Goal: Information Seeking & Learning: Check status

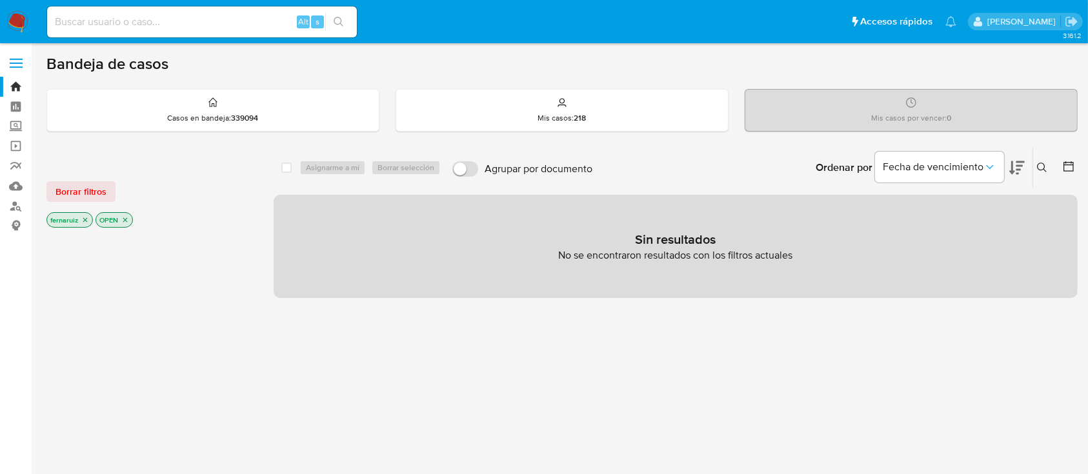
click at [15, 25] on img at bounding box center [17, 22] width 22 height 22
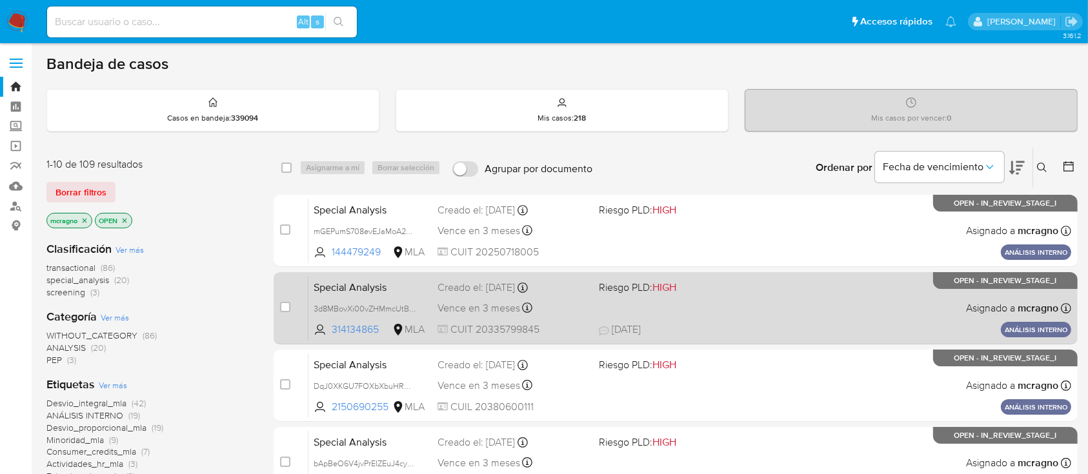
drag, startPoint x: 126, startPoint y: 221, endPoint x: 598, endPoint y: 317, distance: 481.8
click at [126, 221] on icon "close-filter" at bounding box center [125, 221] width 8 height 8
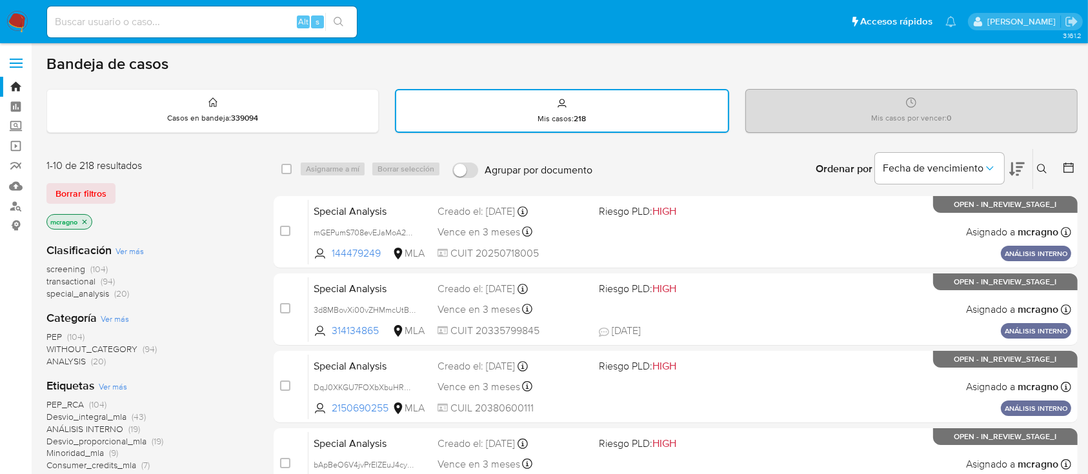
drag, startPoint x: 1042, startPoint y: 164, endPoint x: 1034, endPoint y: 193, distance: 29.6
click at [1042, 166] on icon at bounding box center [1042, 169] width 10 height 10
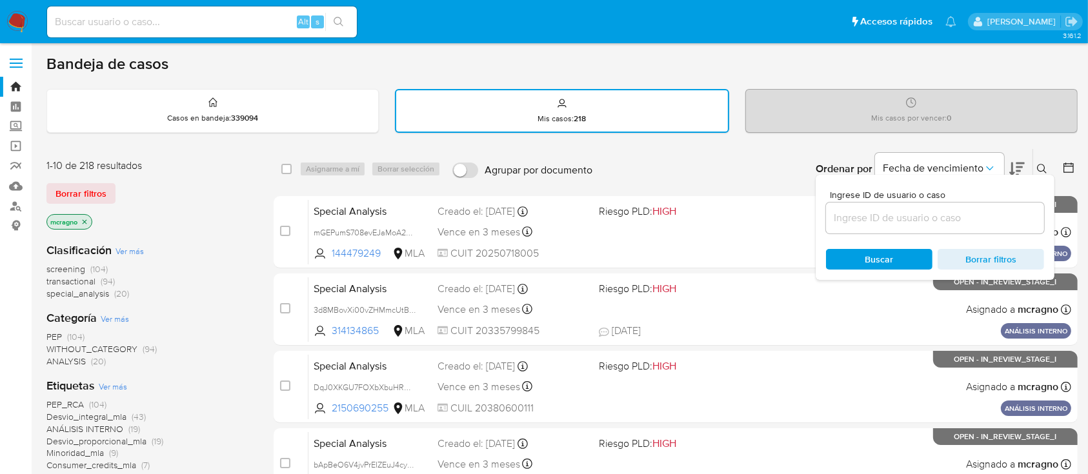
click at [1000, 231] on div at bounding box center [935, 218] width 218 height 31
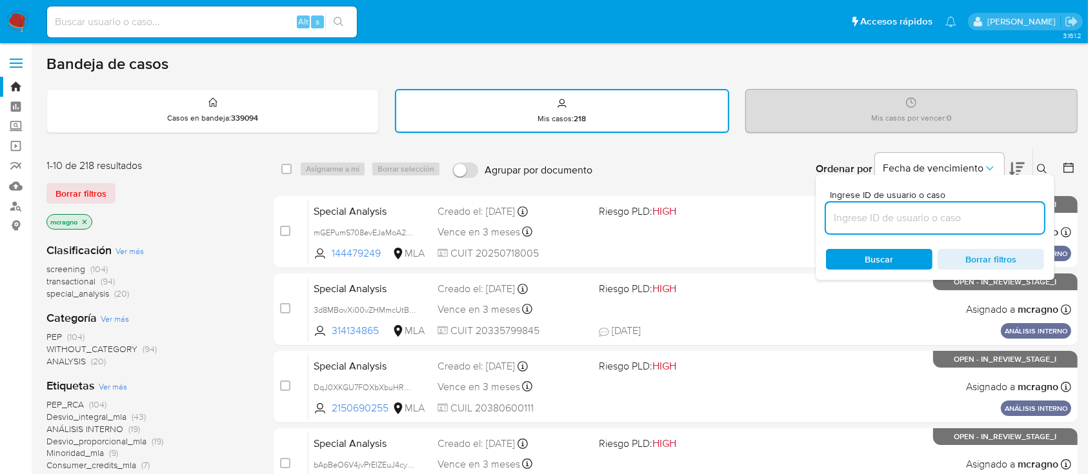
drag, startPoint x: 1000, startPoint y: 219, endPoint x: 1008, endPoint y: 214, distance: 9.2
click at [1000, 219] on input at bounding box center [935, 218] width 218 height 17
paste input "487663831"
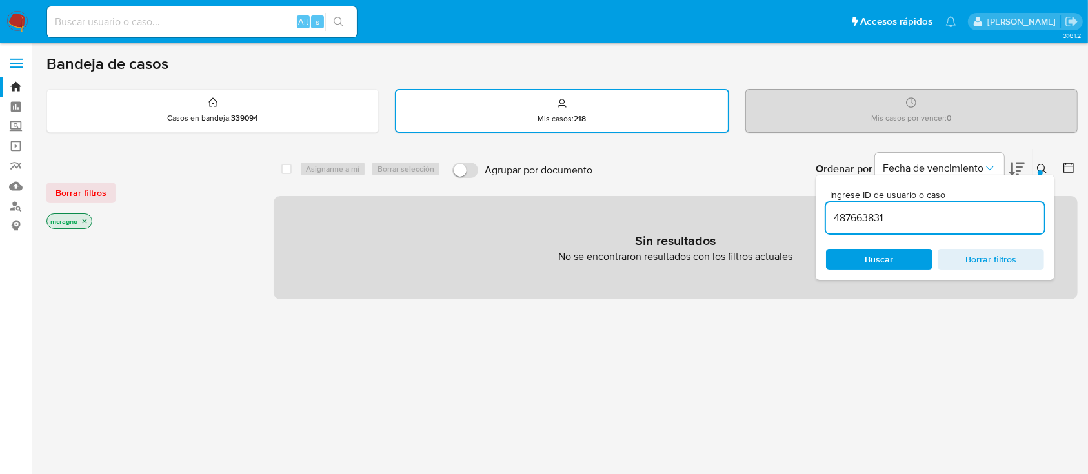
click at [86, 224] on icon "close-filter" at bounding box center [85, 221] width 8 height 8
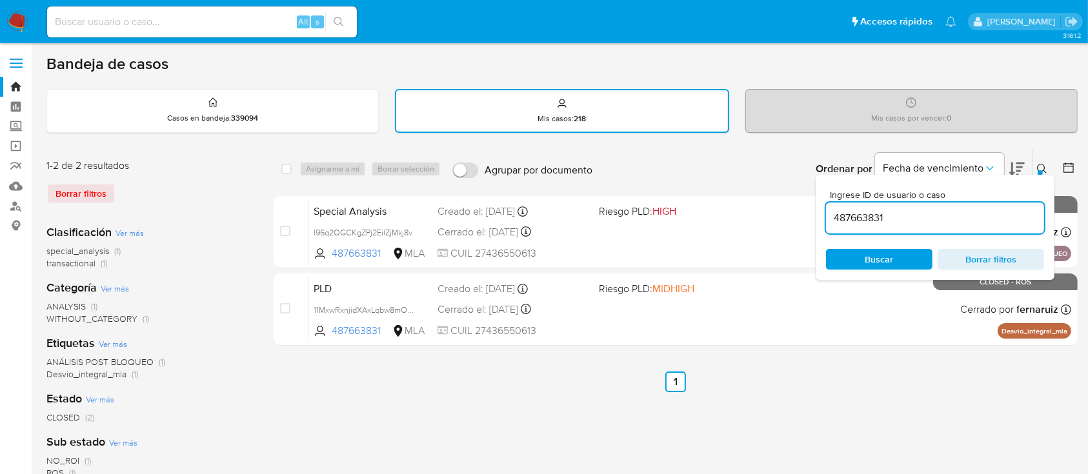
click at [1042, 168] on icon at bounding box center [1042, 169] width 10 height 10
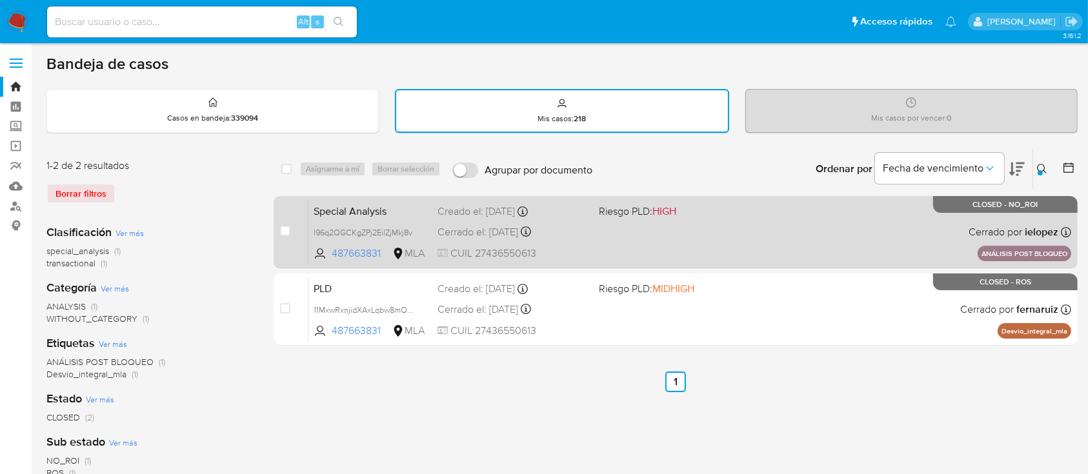
click at [877, 242] on div "Special Analysis l96q2QGCKgZPj2EilZjMkj8v 487663831 MLA Riesgo PLD: HIGH Creado…" at bounding box center [689, 231] width 762 height 65
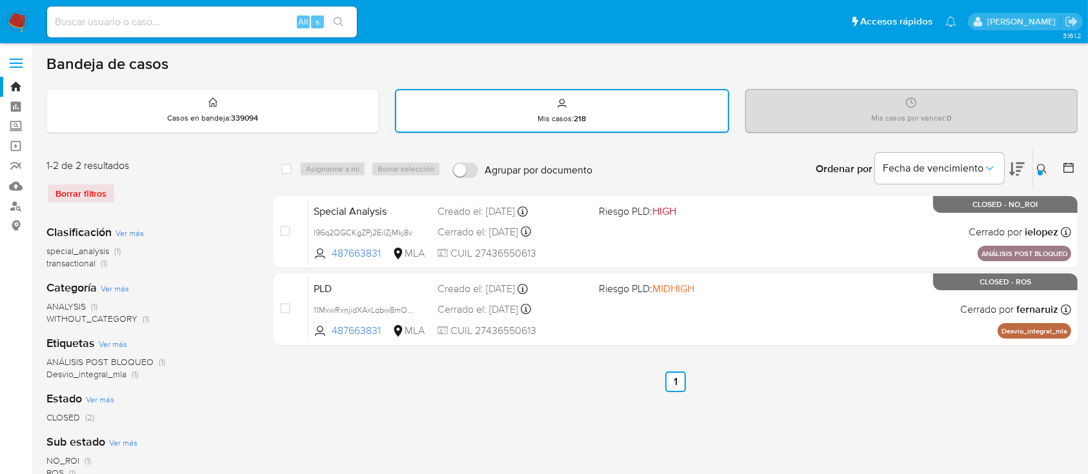
click at [1043, 165] on icon at bounding box center [1042, 169] width 10 height 10
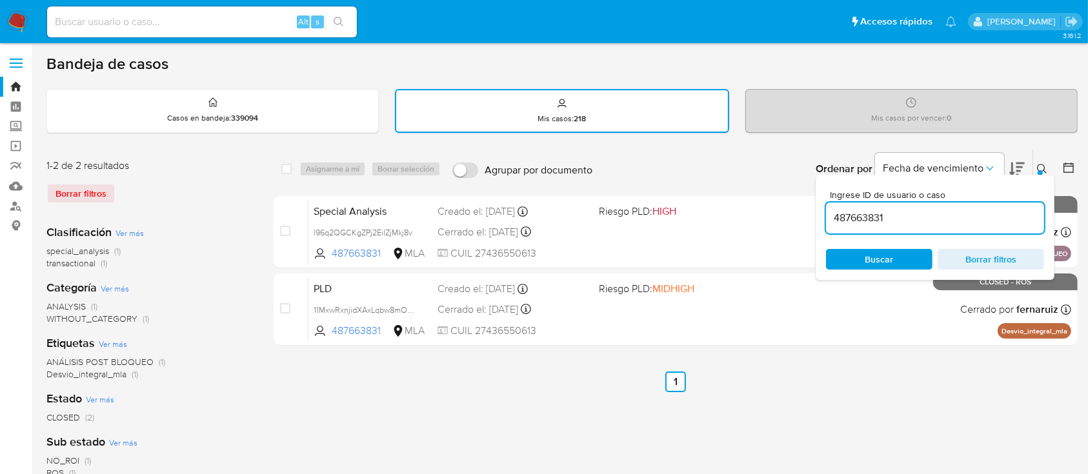
click at [962, 212] on input "487663831" at bounding box center [935, 218] width 218 height 17
type input "2598896499"
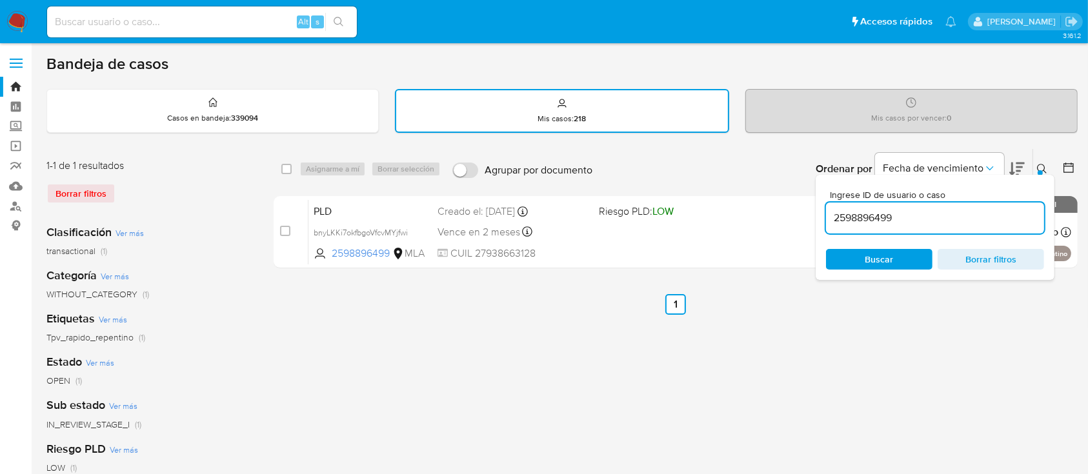
click at [1040, 164] on icon at bounding box center [1042, 169] width 10 height 10
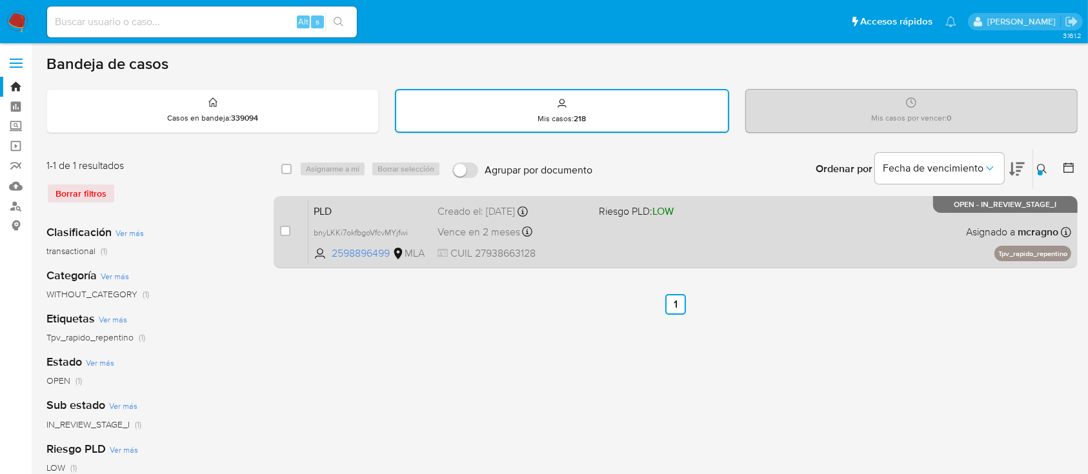
click at [703, 230] on span at bounding box center [674, 231] width 150 height 3
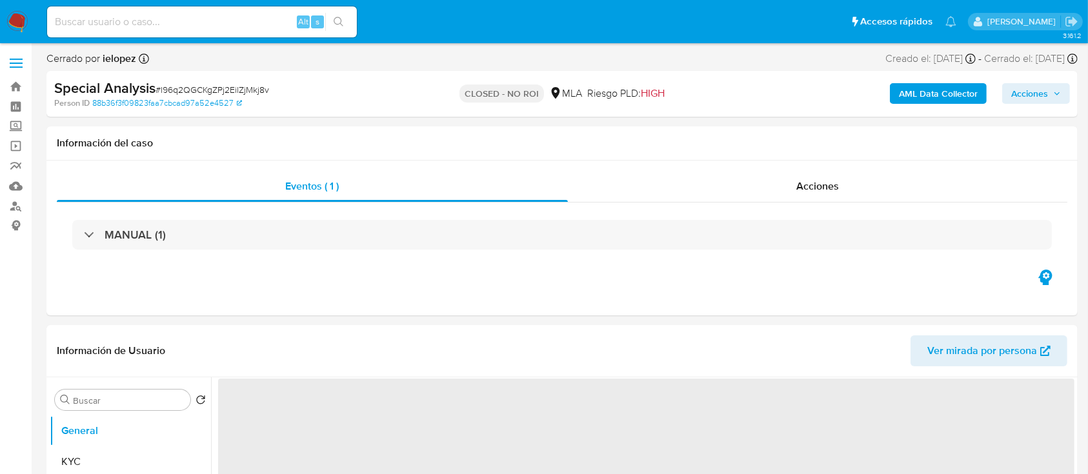
select select "10"
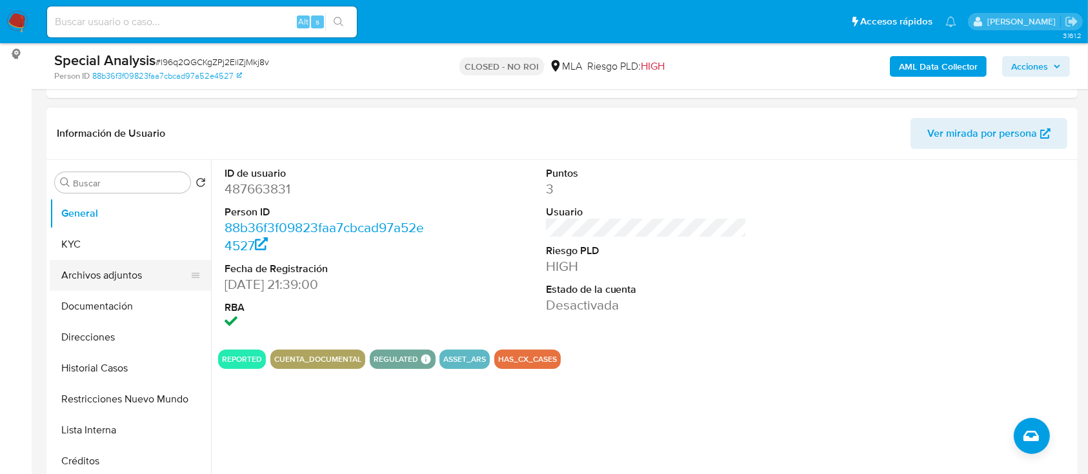
click at [125, 271] on button "Archivos adjuntos" at bounding box center [125, 275] width 151 height 31
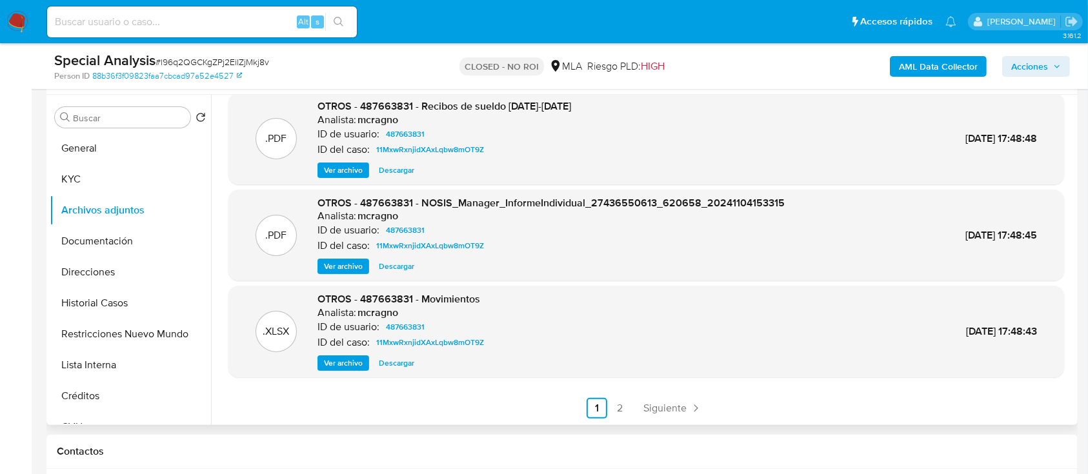
scroll to position [344, 0]
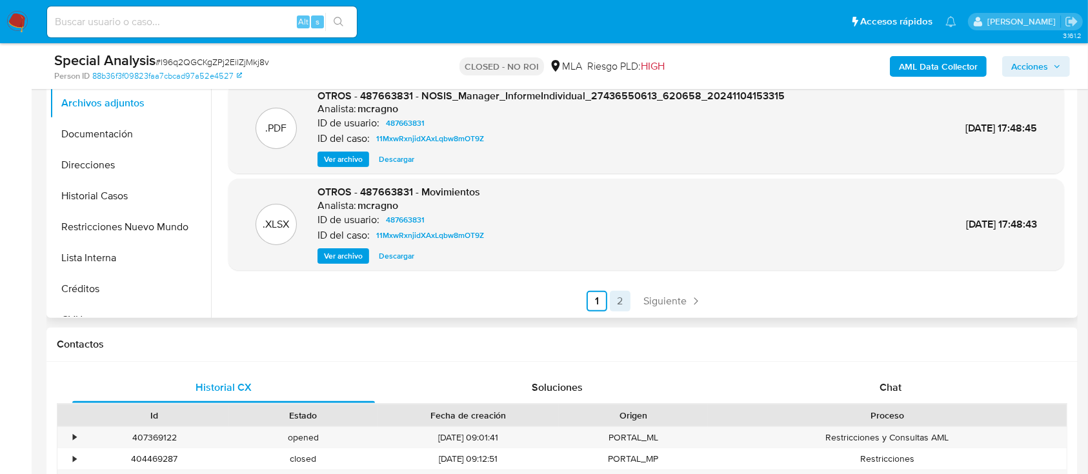
click at [613, 303] on link "2" at bounding box center [620, 301] width 21 height 21
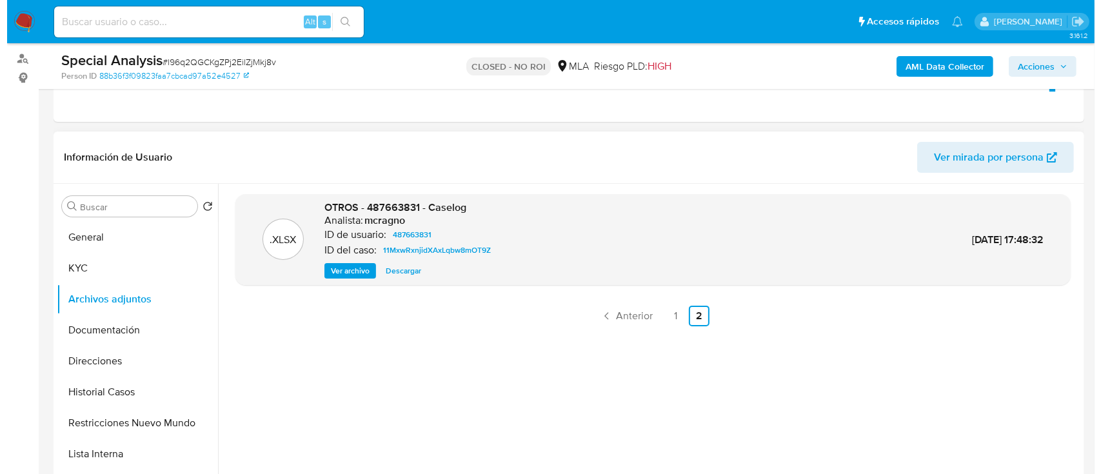
scroll to position [86, 0]
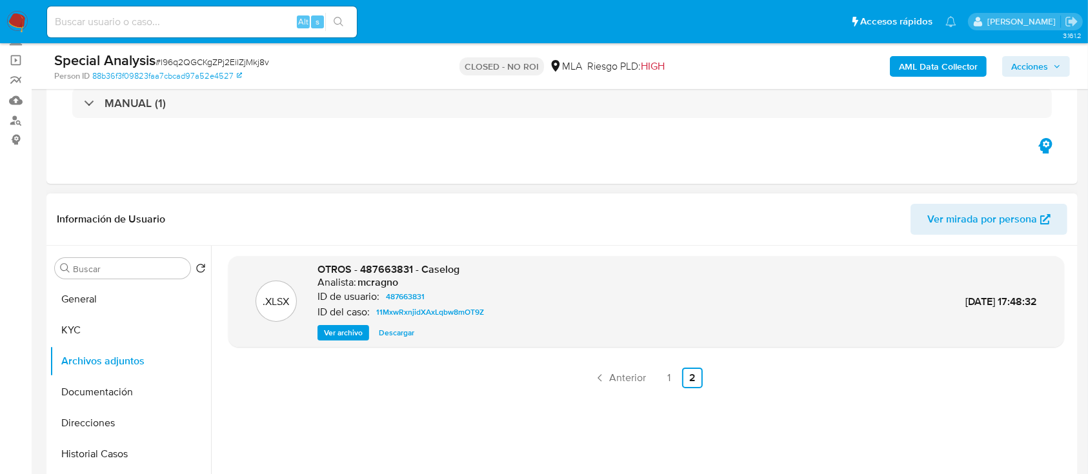
click at [328, 334] on span "Ver archivo" at bounding box center [343, 332] width 39 height 13
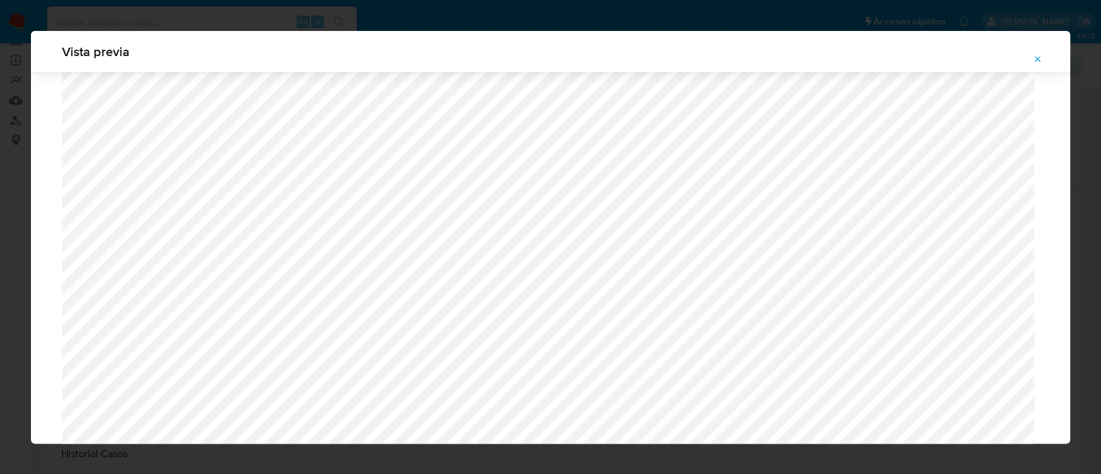
scroll to position [1178, 0]
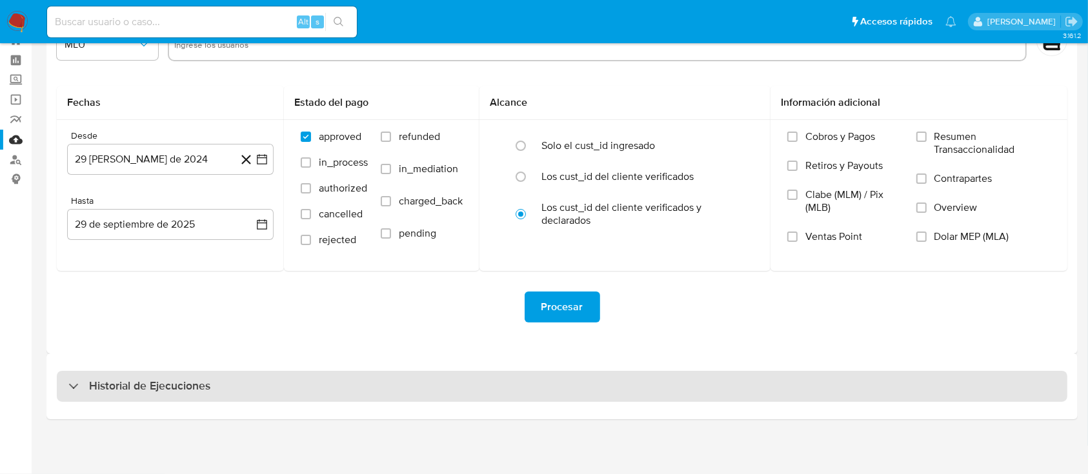
click at [118, 384] on h3 "Historial de Ejecuciones" at bounding box center [149, 386] width 121 height 15
select select "10"
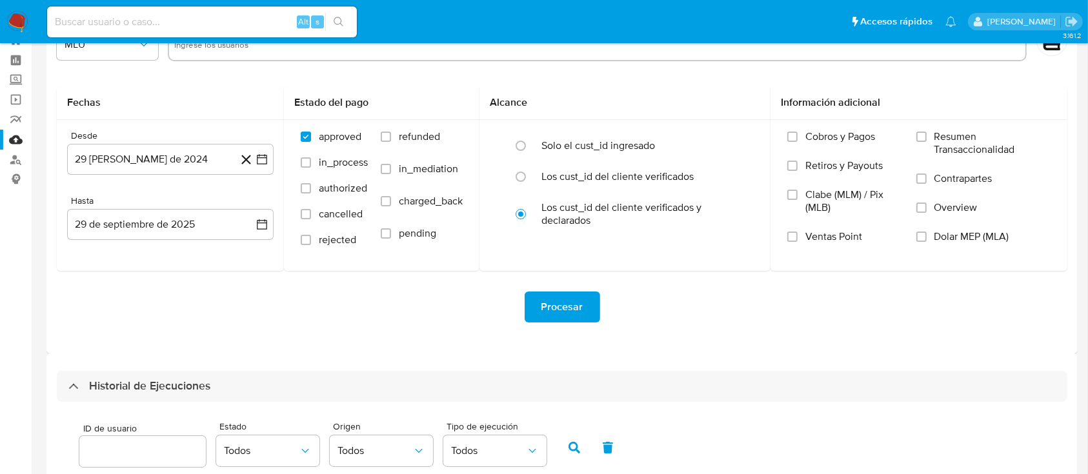
scroll to position [304, 0]
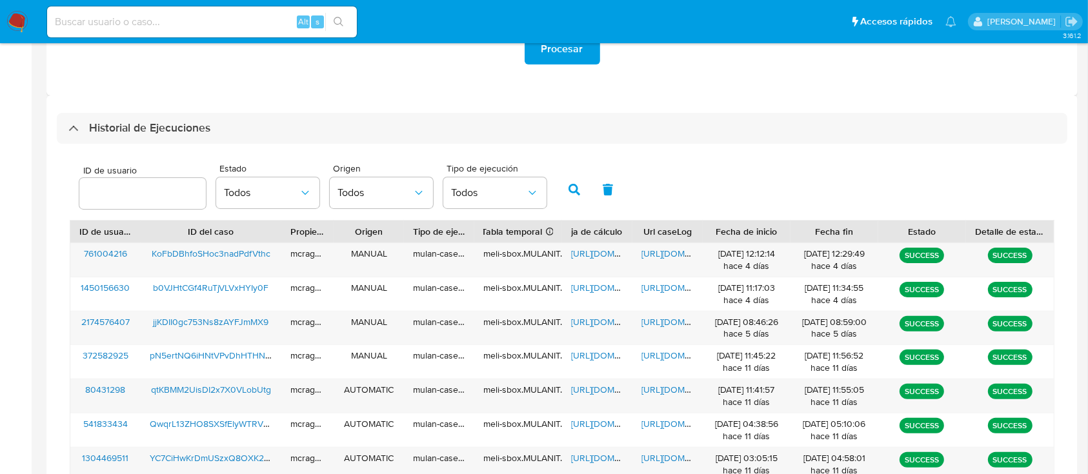
click at [133, 196] on input "number" at bounding box center [142, 193] width 126 height 17
type input "2598896499"
click at [571, 193] on icon "button" at bounding box center [574, 190] width 12 height 12
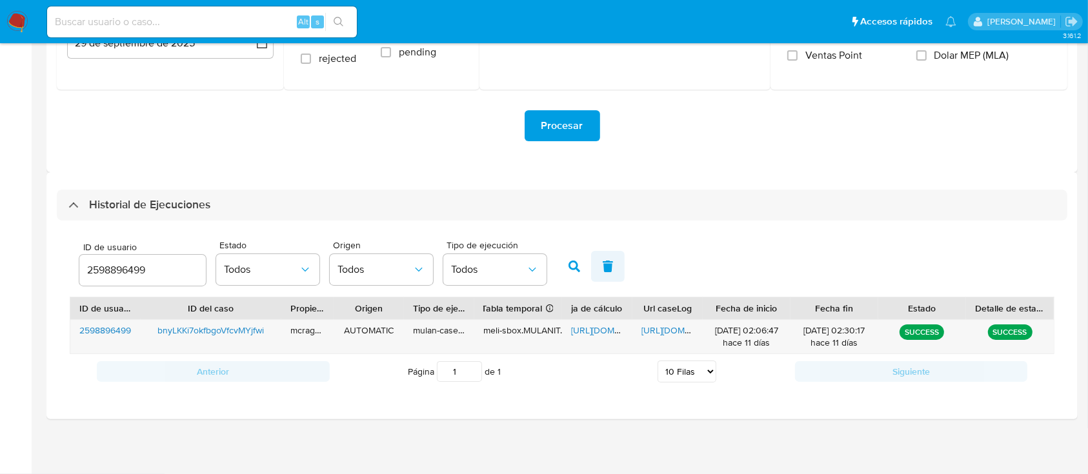
scroll to position [227, 0]
click at [594, 338] on div "https://docs.google.com/spreadsheets/d/1z3uKs2a5lPFncPyO2LHpM5Q4BDZBVQQRRzGa1Z_…" at bounding box center [597, 338] width 70 height 34
click at [597, 333] on span "https://docs.google.com/spreadsheets/d/1z3uKs2a5lPFncPyO2LHpM5Q4BDZBVQQRRzGa1Z_…" at bounding box center [615, 330] width 89 height 13
click at [681, 326] on span "https://docs.google.com/document/d/1E-hNWOGJ_moQsNTahqGFWHEQF9JRfsV-yW4192gSwxU…" at bounding box center [685, 330] width 89 height 13
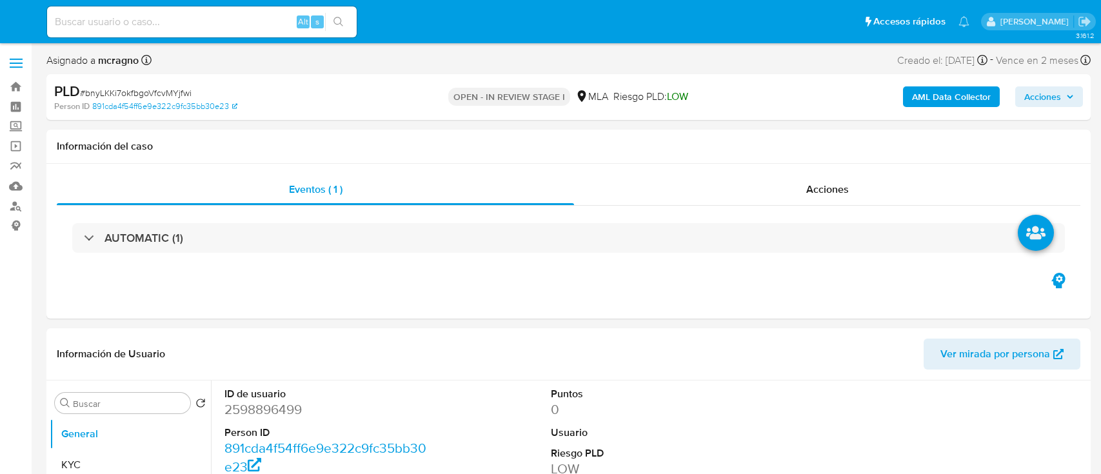
select select "10"
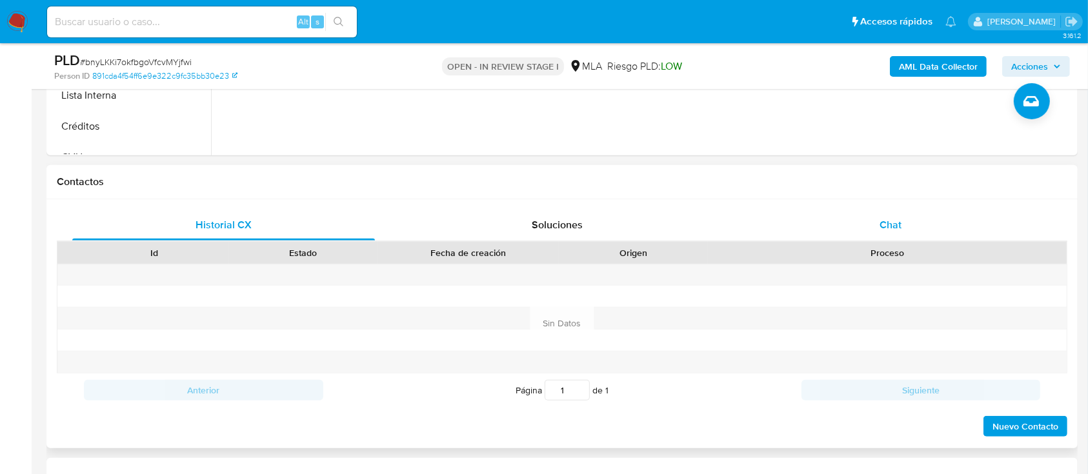
scroll to position [516, 0]
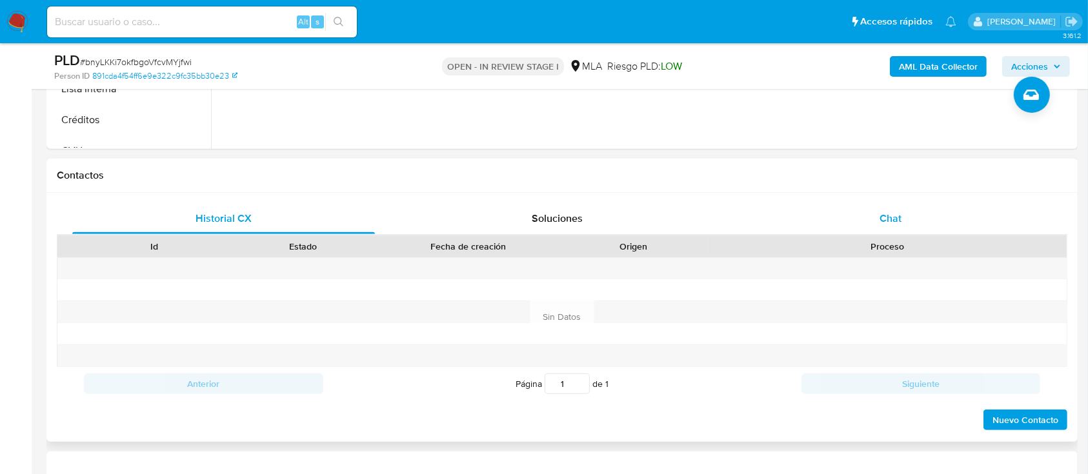
click at [846, 215] on div "Chat" at bounding box center [890, 218] width 303 height 31
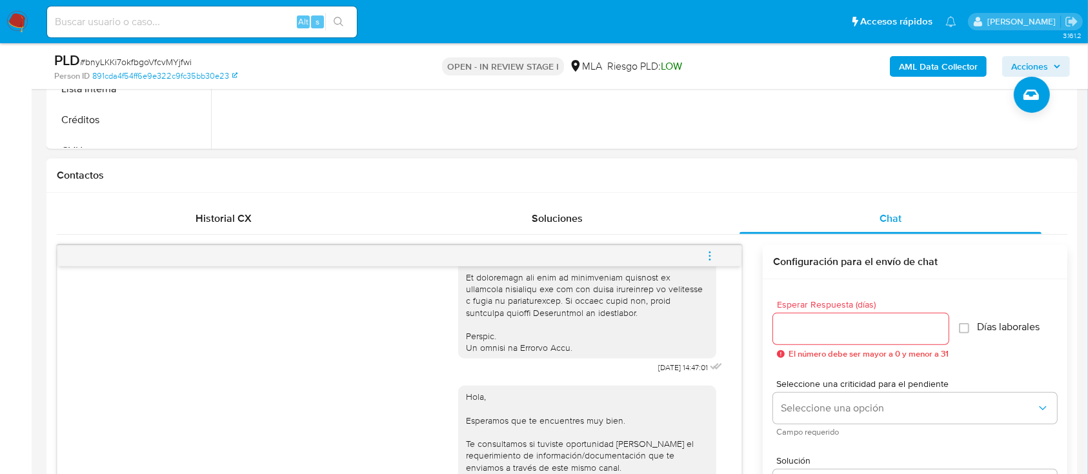
scroll to position [541, 0]
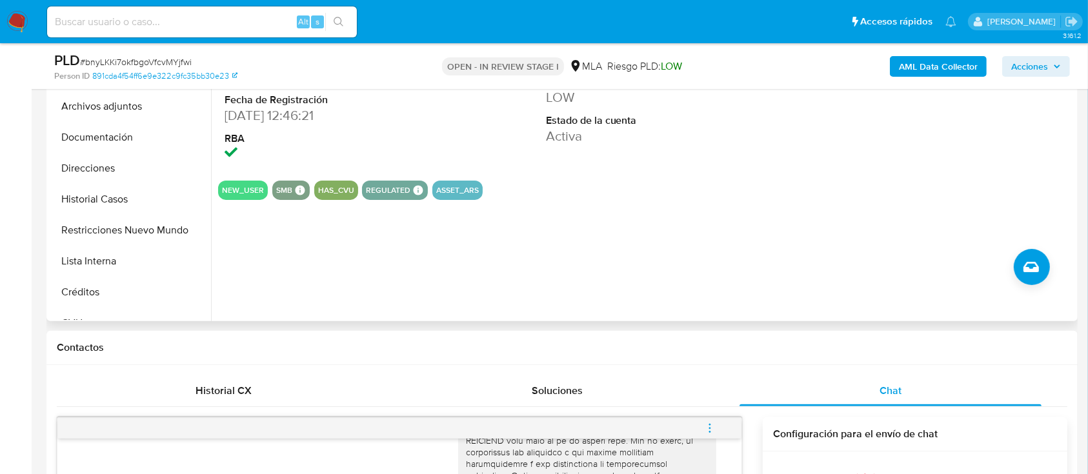
click at [155, 241] on button "Restricciones Nuevo Mundo" at bounding box center [130, 230] width 161 height 31
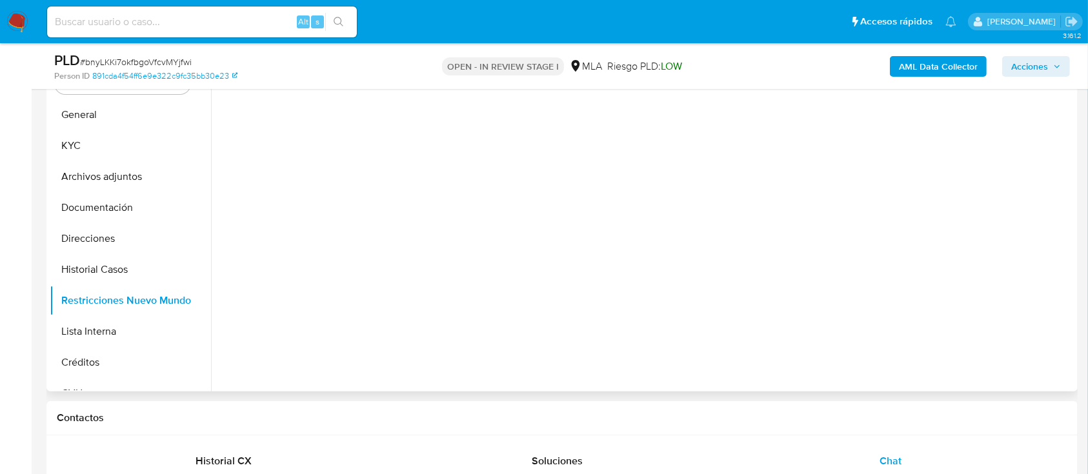
scroll to position [258, 0]
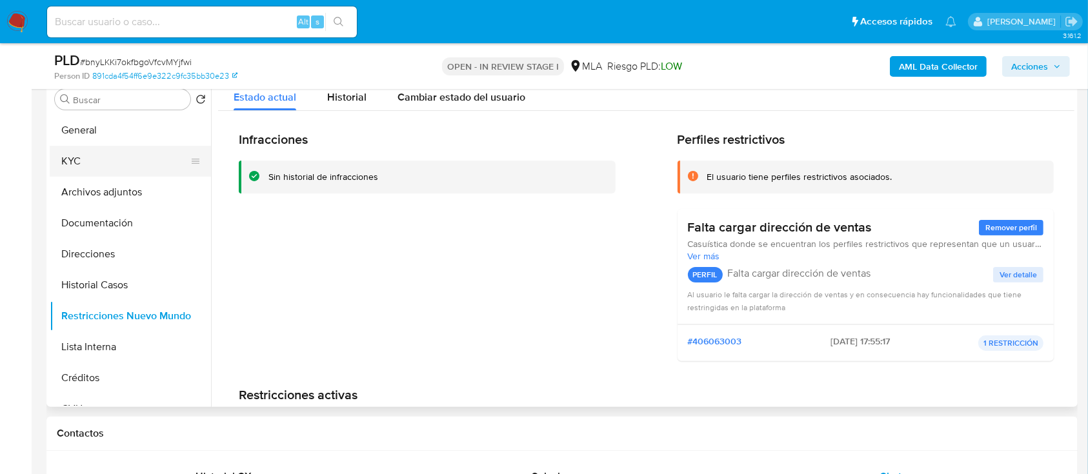
click at [103, 159] on button "KYC" at bounding box center [125, 161] width 151 height 31
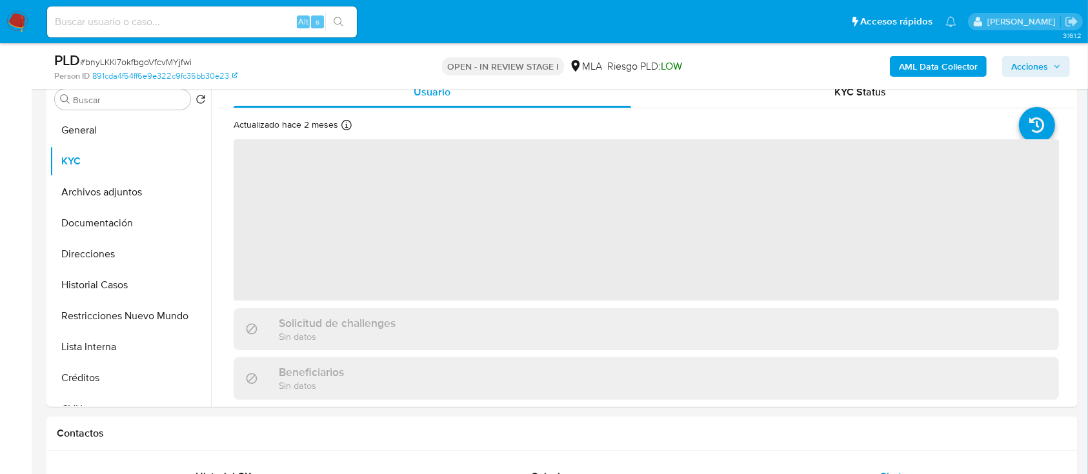
click at [946, 65] on b "AML Data Collector" at bounding box center [938, 66] width 79 height 21
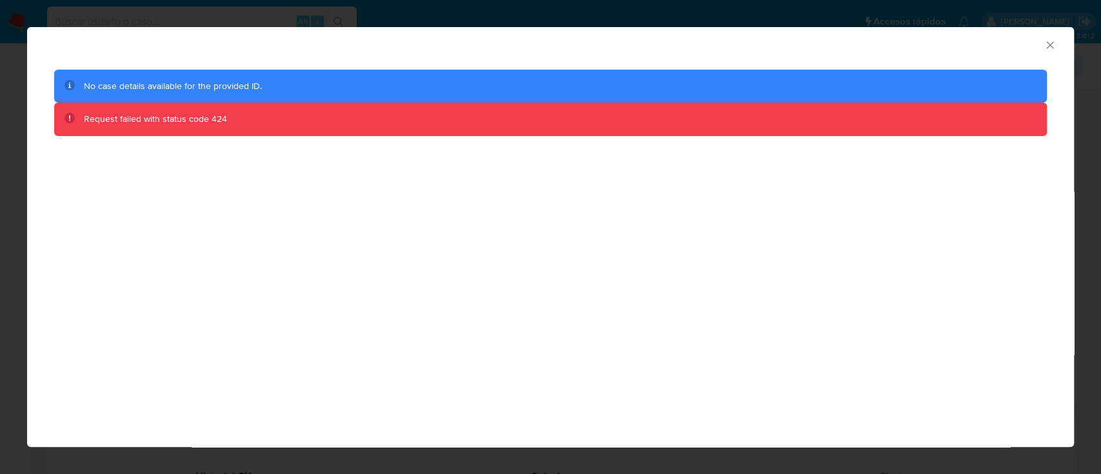
click at [1055, 46] on icon "Cerrar ventana" at bounding box center [1050, 45] width 13 height 13
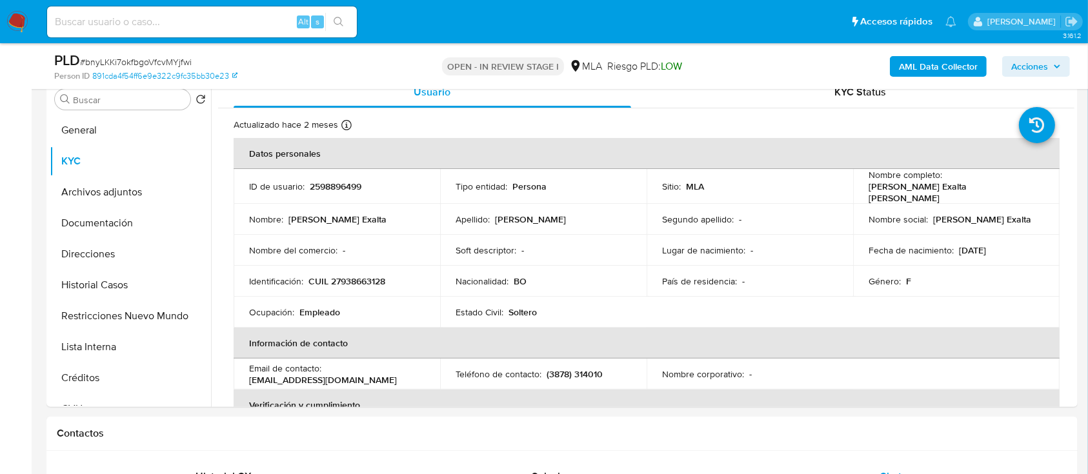
click at [908, 62] on b "AML Data Collector" at bounding box center [938, 66] width 79 height 21
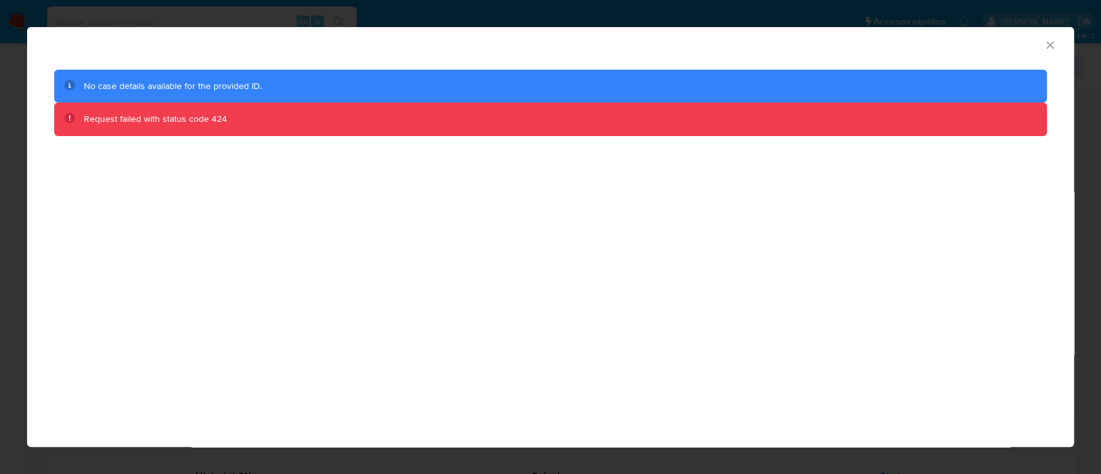
click at [1053, 45] on icon "Cerrar ventana" at bounding box center [1050, 45] width 13 height 13
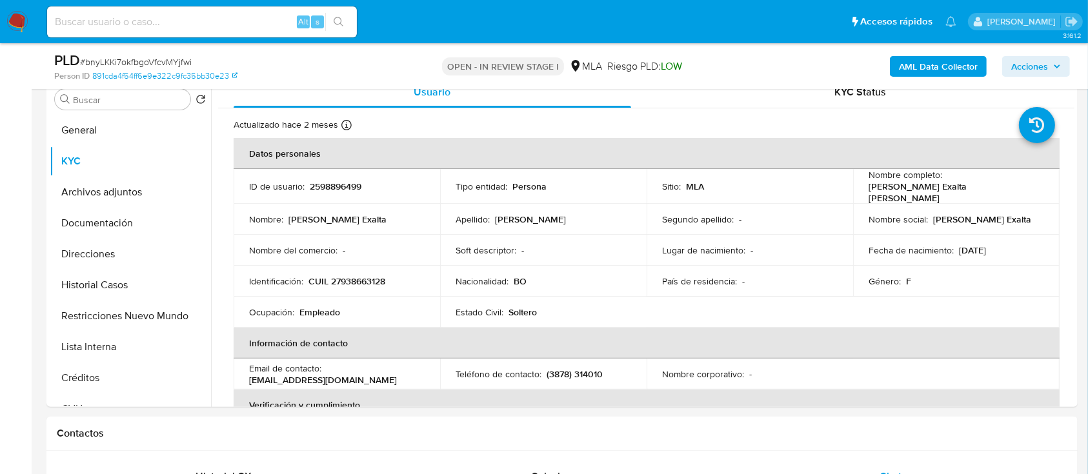
click at [963, 68] on b "AML Data Collector" at bounding box center [938, 66] width 79 height 21
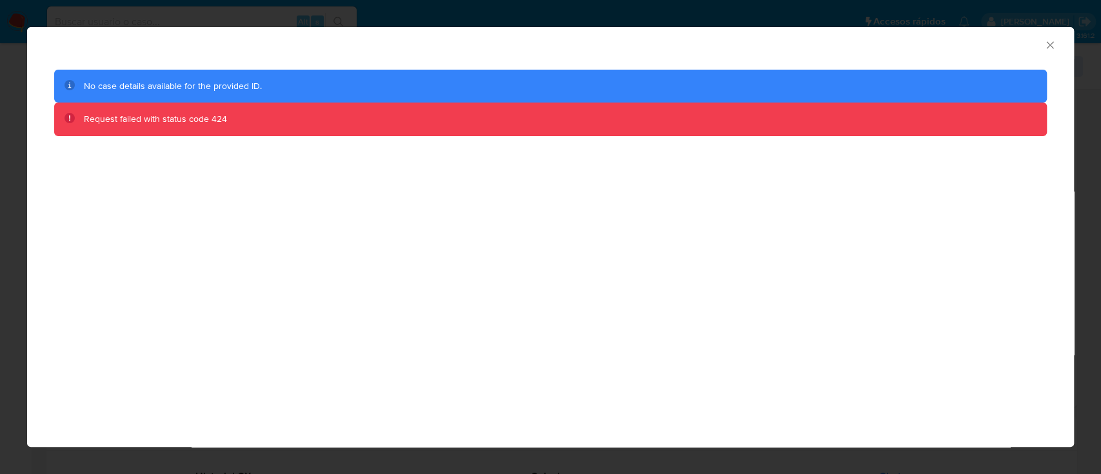
click at [1049, 42] on icon "Cerrar ventana" at bounding box center [1050, 45] width 13 height 13
